Goal: Task Accomplishment & Management: Use online tool/utility

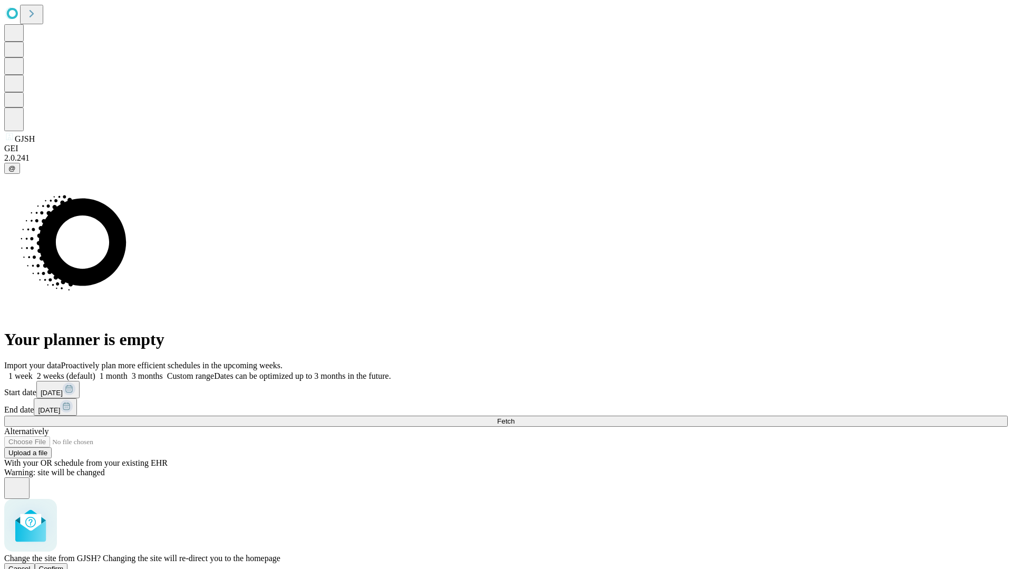
click at [64, 565] on span "Confirm" at bounding box center [51, 569] width 25 height 8
click at [128, 371] on label "1 month" at bounding box center [111, 375] width 32 height 9
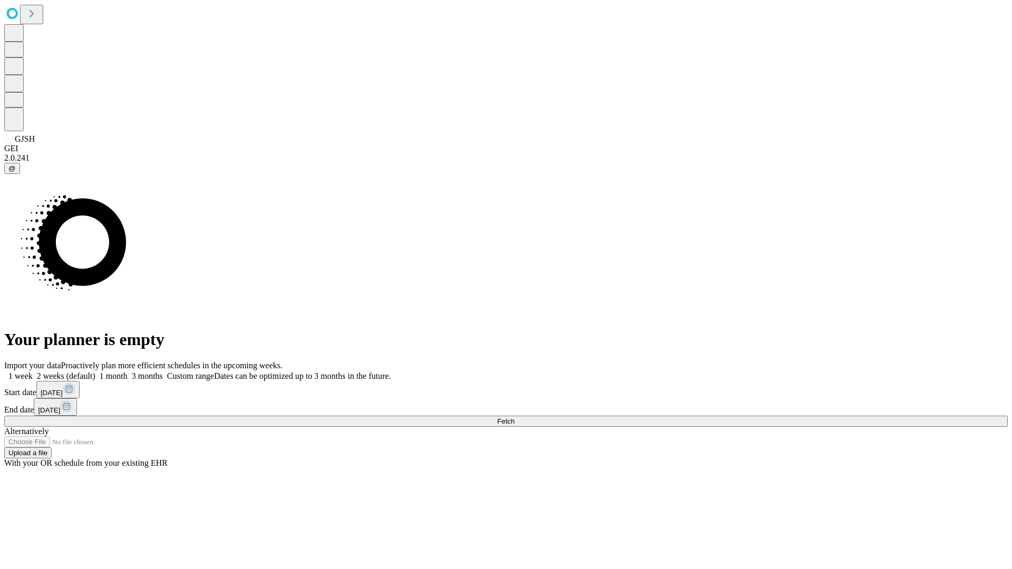
click at [514, 417] on span "Fetch" at bounding box center [505, 421] width 17 height 8
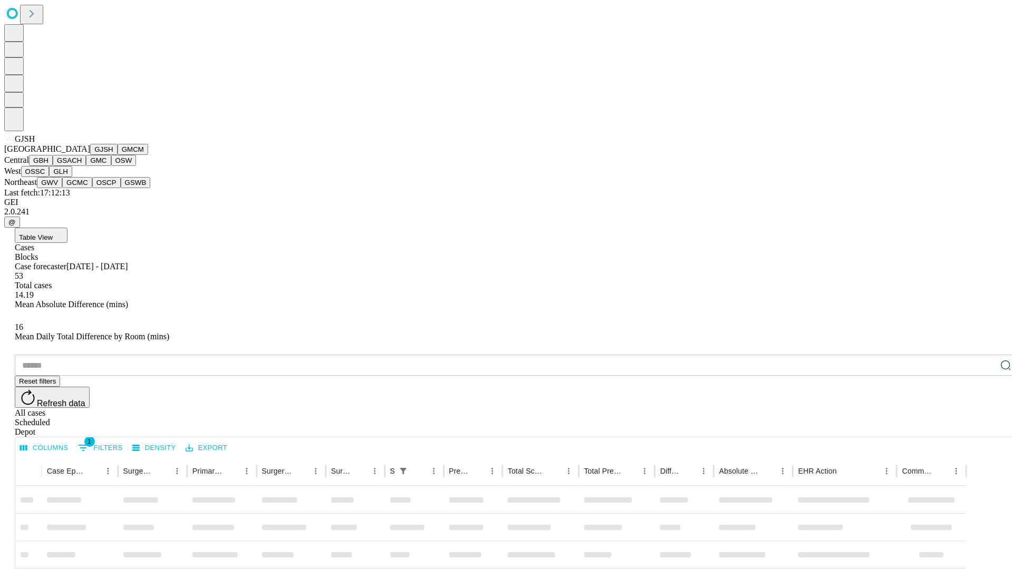
click at [117, 155] on button "GMCM" at bounding box center [132, 149] width 31 height 11
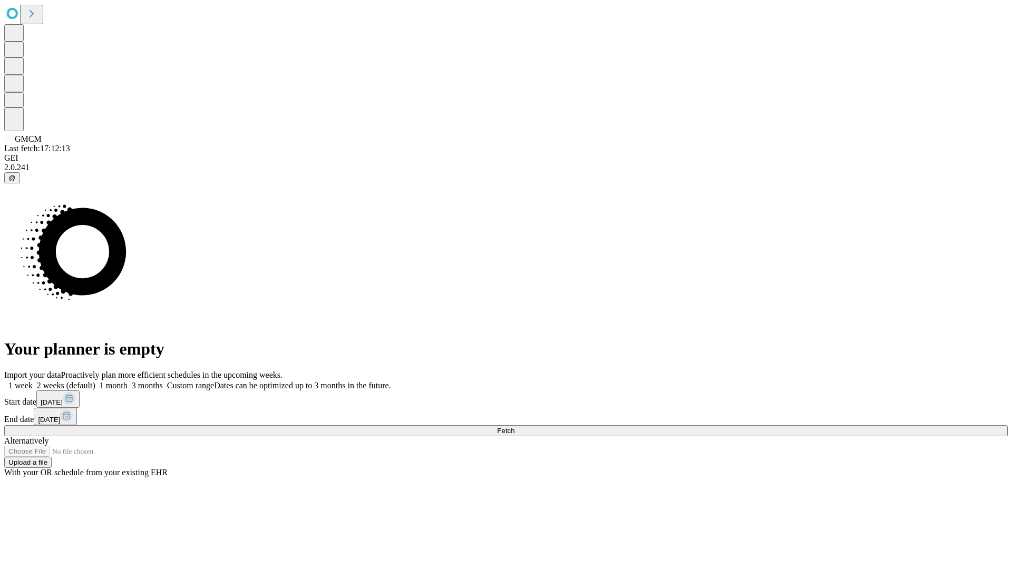
click at [514, 427] on span "Fetch" at bounding box center [505, 431] width 17 height 8
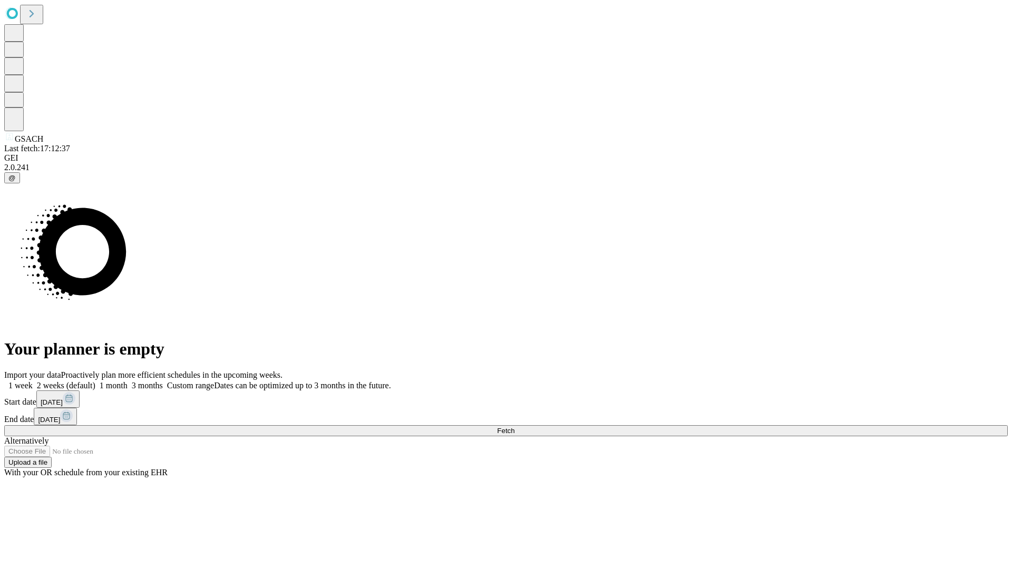
click at [128, 381] on label "1 month" at bounding box center [111, 385] width 32 height 9
click at [514, 427] on span "Fetch" at bounding box center [505, 431] width 17 height 8
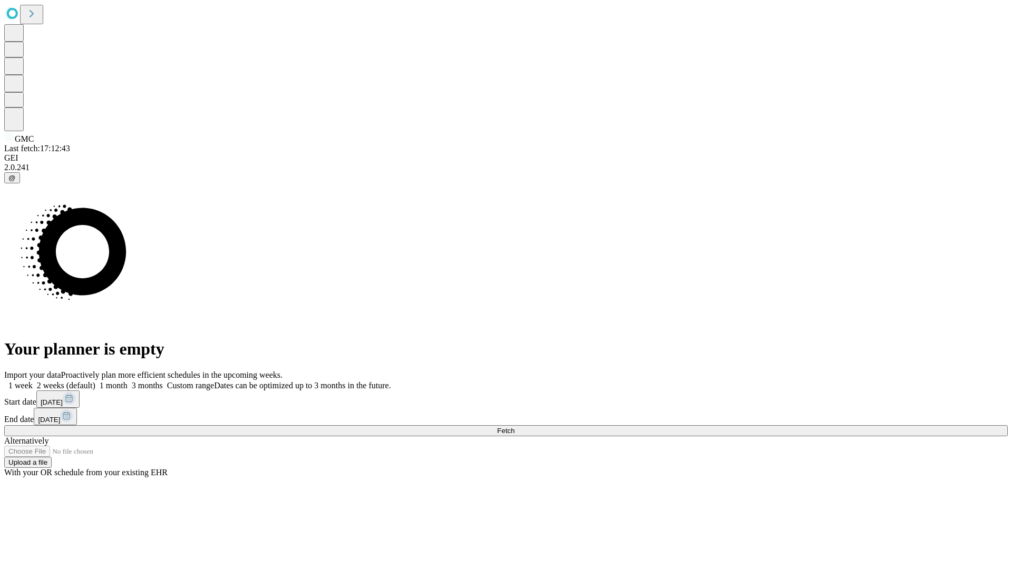
click at [128, 381] on label "1 month" at bounding box center [111, 385] width 32 height 9
click at [514, 427] on span "Fetch" at bounding box center [505, 431] width 17 height 8
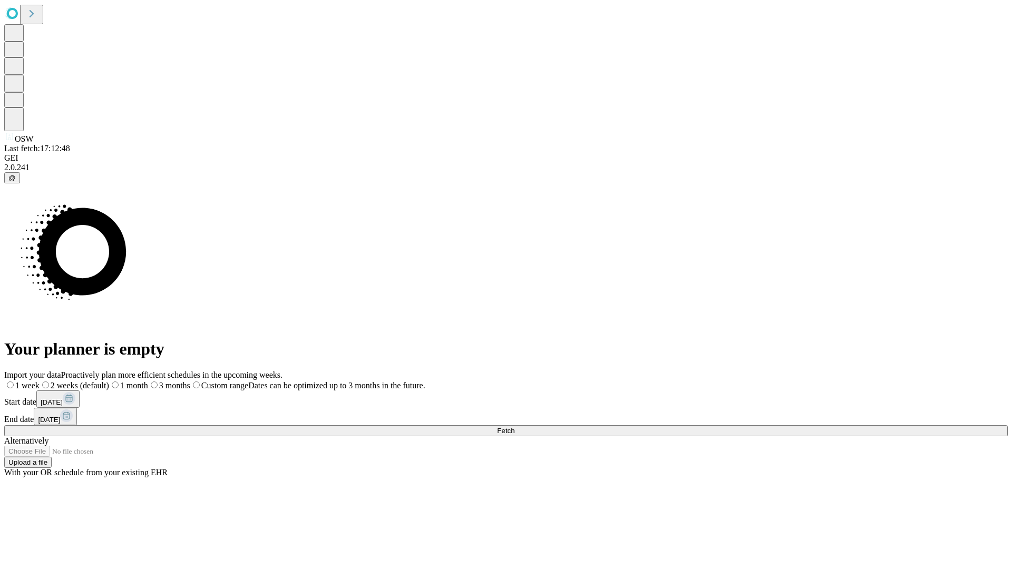
click at [148, 381] on label "1 month" at bounding box center [128, 385] width 39 height 9
click at [514, 427] on span "Fetch" at bounding box center [505, 431] width 17 height 8
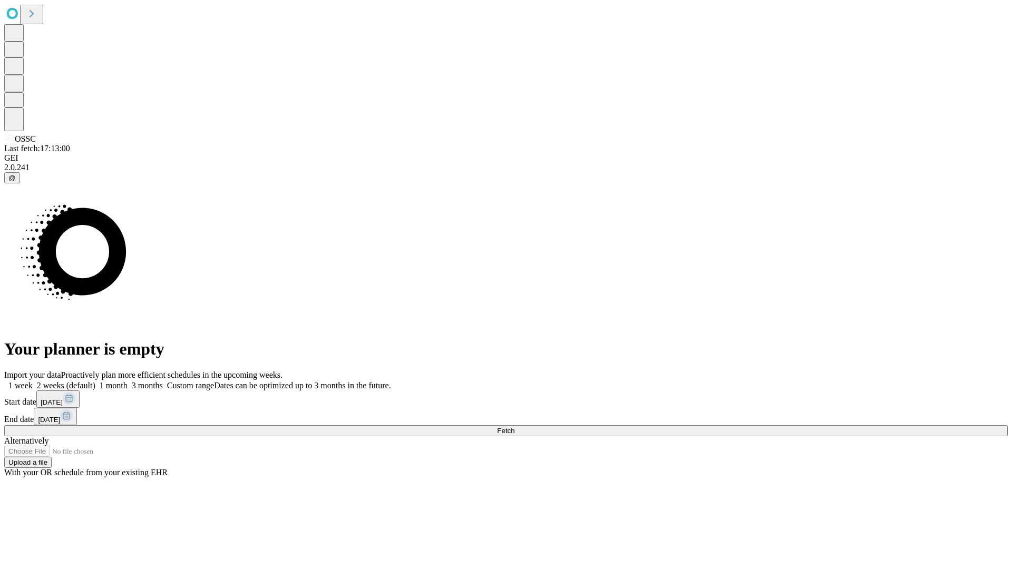
click at [514, 427] on span "Fetch" at bounding box center [505, 431] width 17 height 8
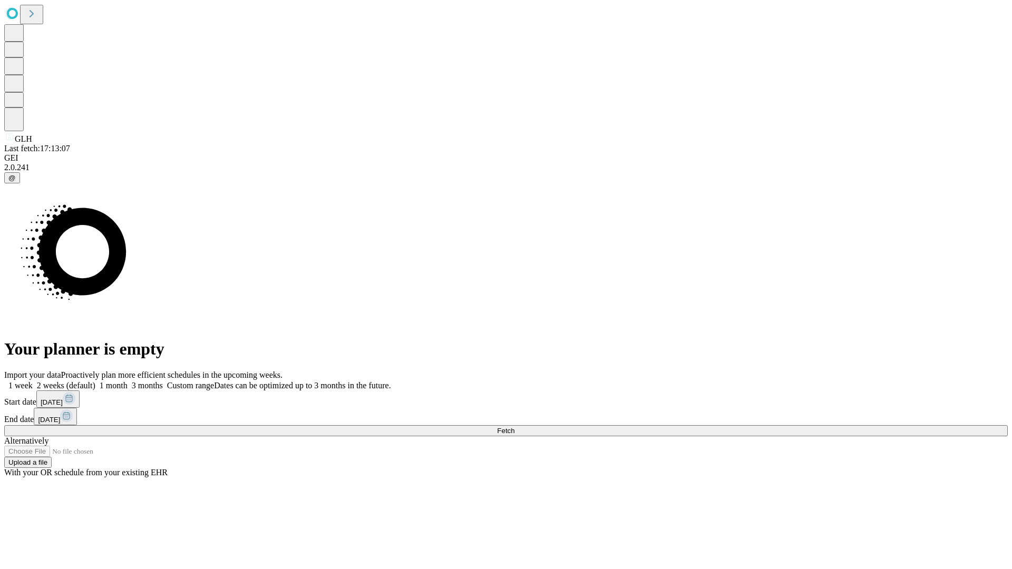
click at [128, 381] on label "1 month" at bounding box center [111, 385] width 32 height 9
click at [514, 427] on span "Fetch" at bounding box center [505, 431] width 17 height 8
click at [128, 381] on label "1 month" at bounding box center [111, 385] width 32 height 9
click at [514, 427] on span "Fetch" at bounding box center [505, 431] width 17 height 8
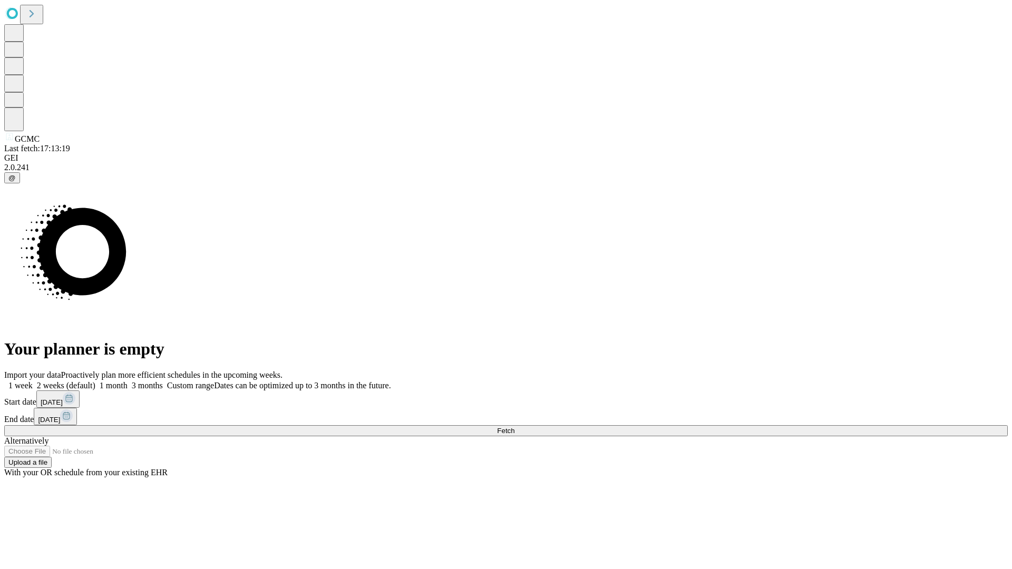
click at [128, 381] on label "1 month" at bounding box center [111, 385] width 32 height 9
click at [514, 427] on span "Fetch" at bounding box center [505, 431] width 17 height 8
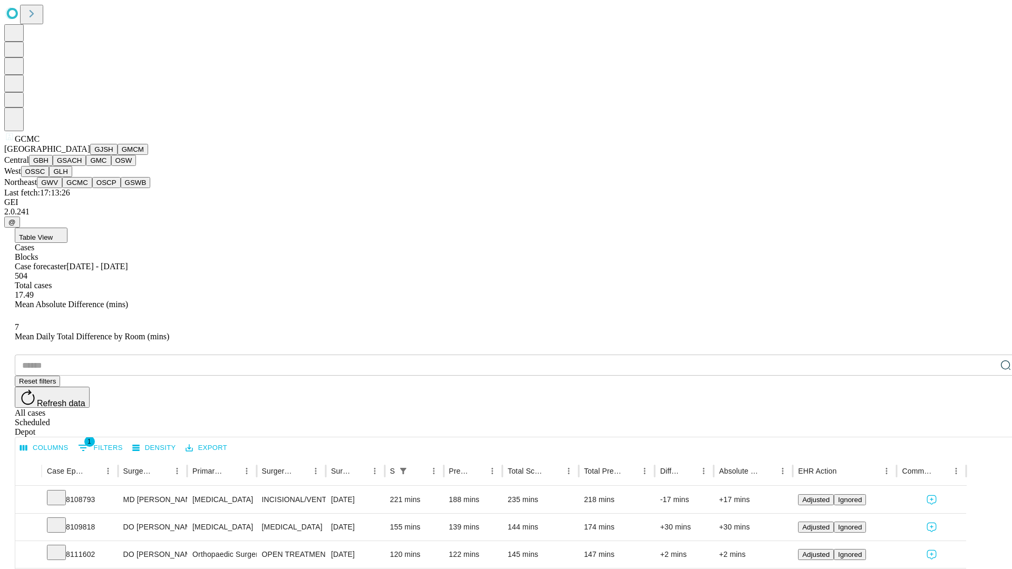
click at [92, 188] on button "OSCP" at bounding box center [106, 182] width 28 height 11
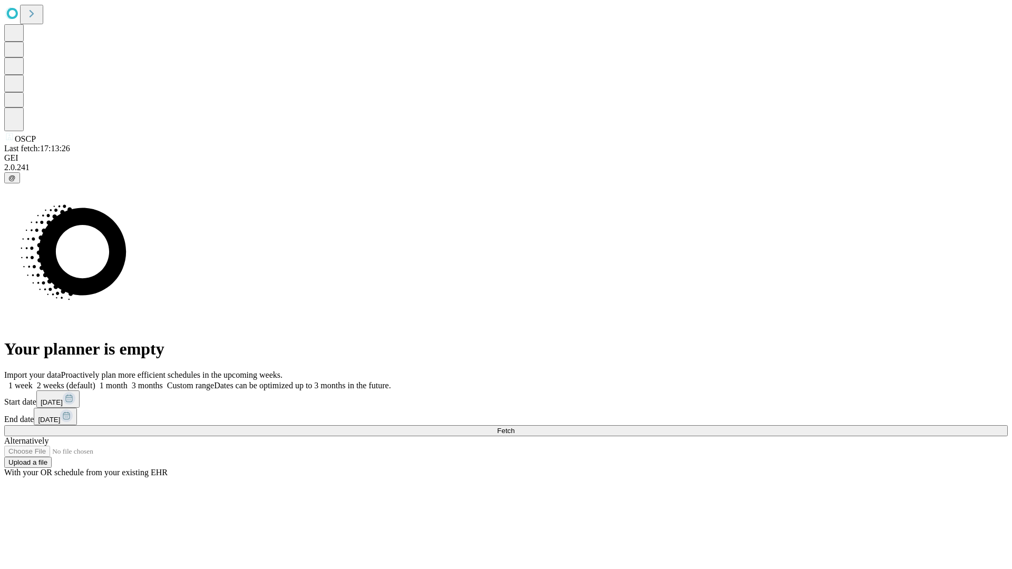
click at [128, 381] on label "1 month" at bounding box center [111, 385] width 32 height 9
click at [514, 427] on span "Fetch" at bounding box center [505, 431] width 17 height 8
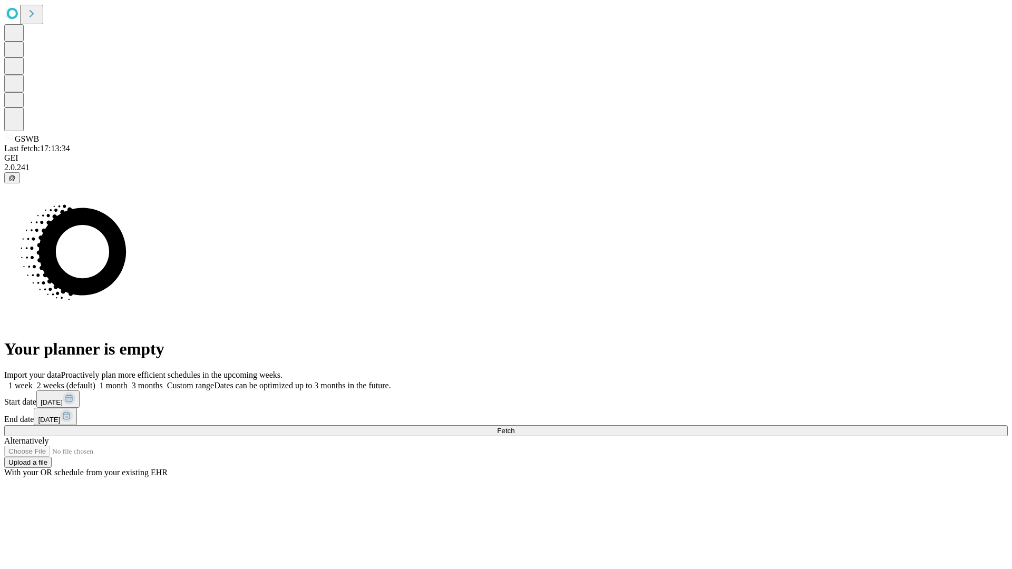
click at [128, 381] on label "1 month" at bounding box center [111, 385] width 32 height 9
click at [514, 427] on span "Fetch" at bounding box center [505, 431] width 17 height 8
